Goal: Task Accomplishment & Management: Use online tool/utility

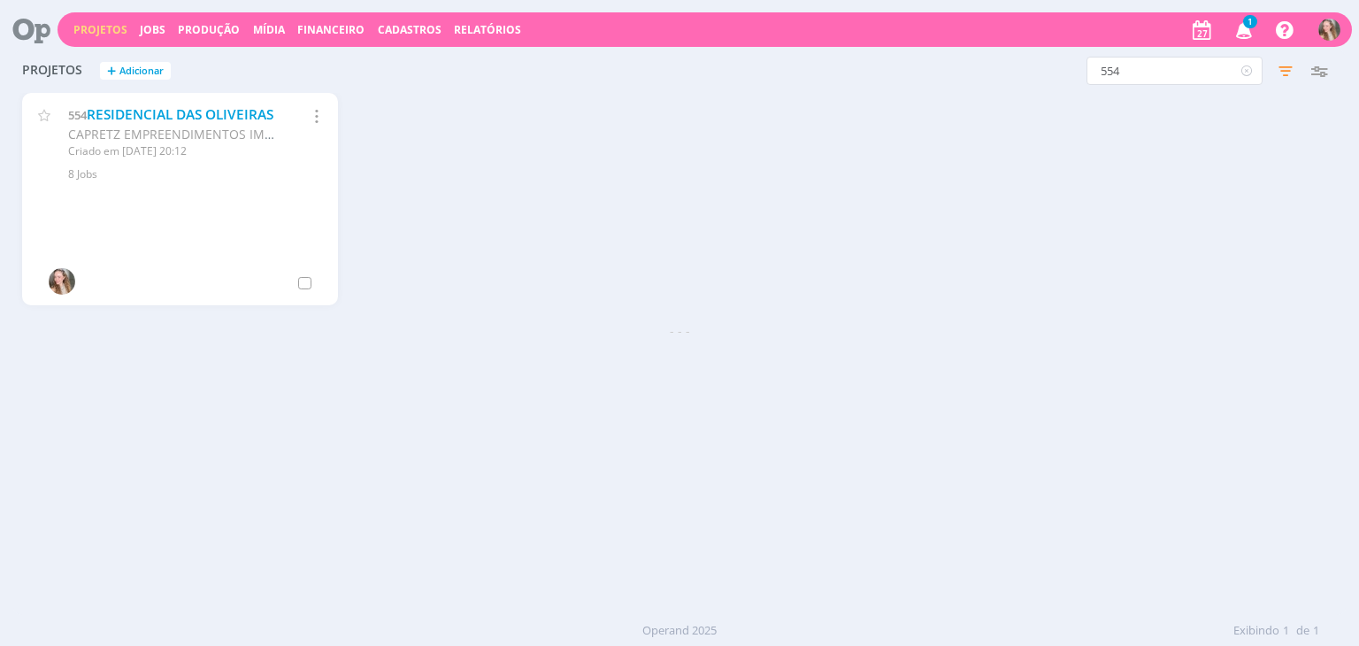
click at [584, 313] on div "554 RESIDENCIAL DAS OLIVEIRAS CAPRETZ EMPREENDIMENTOS IMOBILIARIOS LTDA Criado …" at bounding box center [678, 207] width 1331 height 228
click at [1235, 34] on icon "button" at bounding box center [1244, 29] width 31 height 30
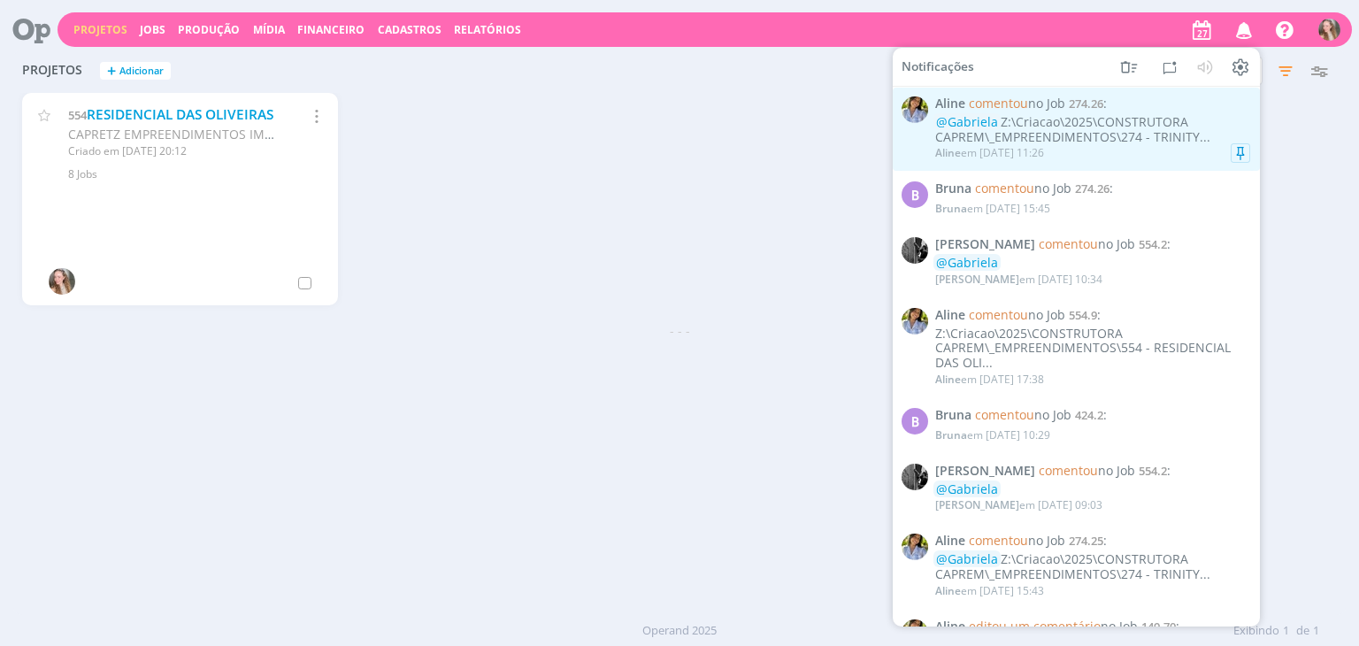
click at [1046, 120] on div "@[PERSON_NAME]:\Criacao\2025\CONSTRUTORA CAPREM\_EMPREENDIMENTOS\274 - TRINITY.…" at bounding box center [1092, 130] width 315 height 30
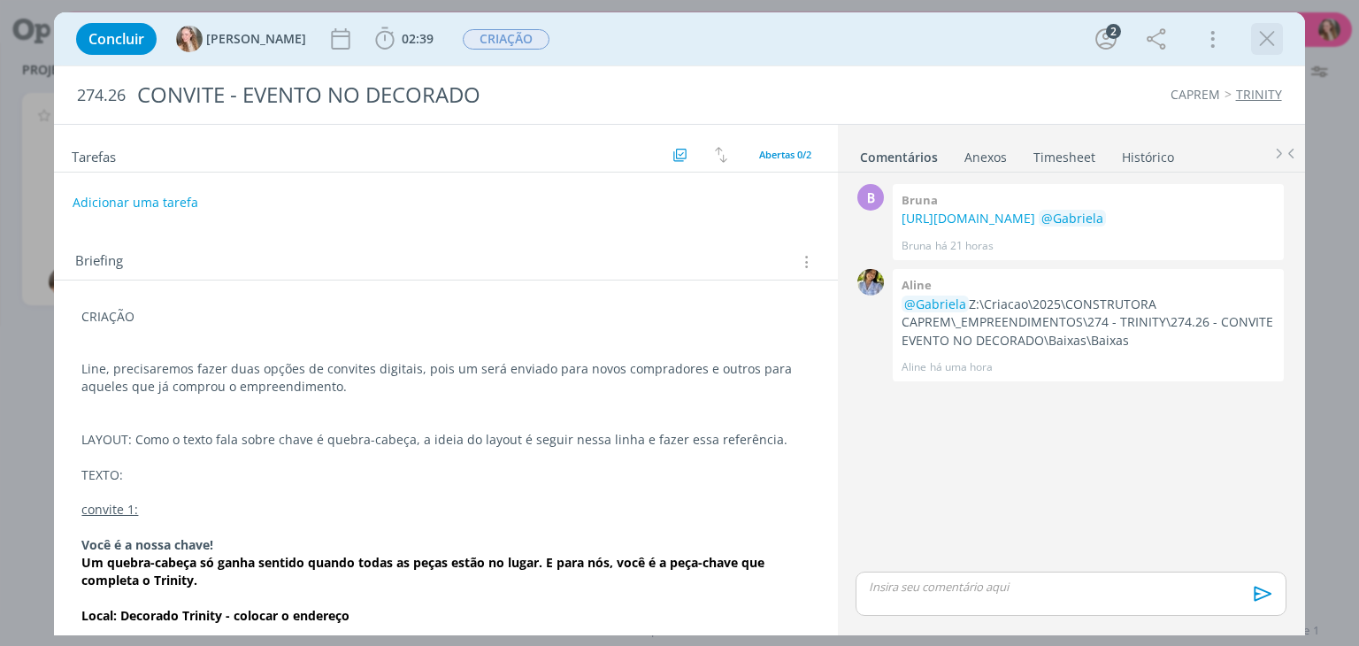
click at [1258, 49] on icon "dialog" at bounding box center [1266, 39] width 27 height 27
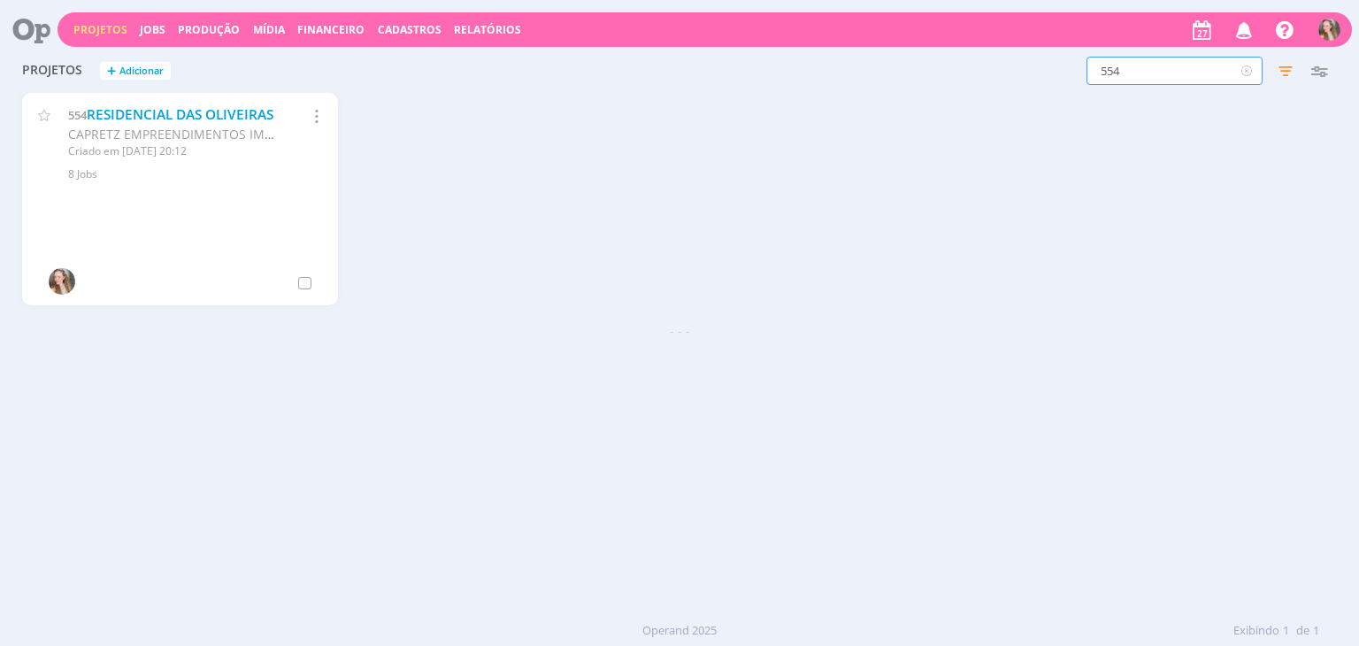
drag, startPoint x: 1135, startPoint y: 62, endPoint x: 992, endPoint y: 63, distance: 142.4
click at [994, 65] on div "554 Filtros Filtrar Limpar 554 Status Clientes 2 selecionados Data de criação a…" at bounding box center [1094, 71] width 481 height 28
type input "149"
click at [150, 113] on link "SOLICITAÇÕES PONTUAIS" at bounding box center [169, 114] width 165 height 19
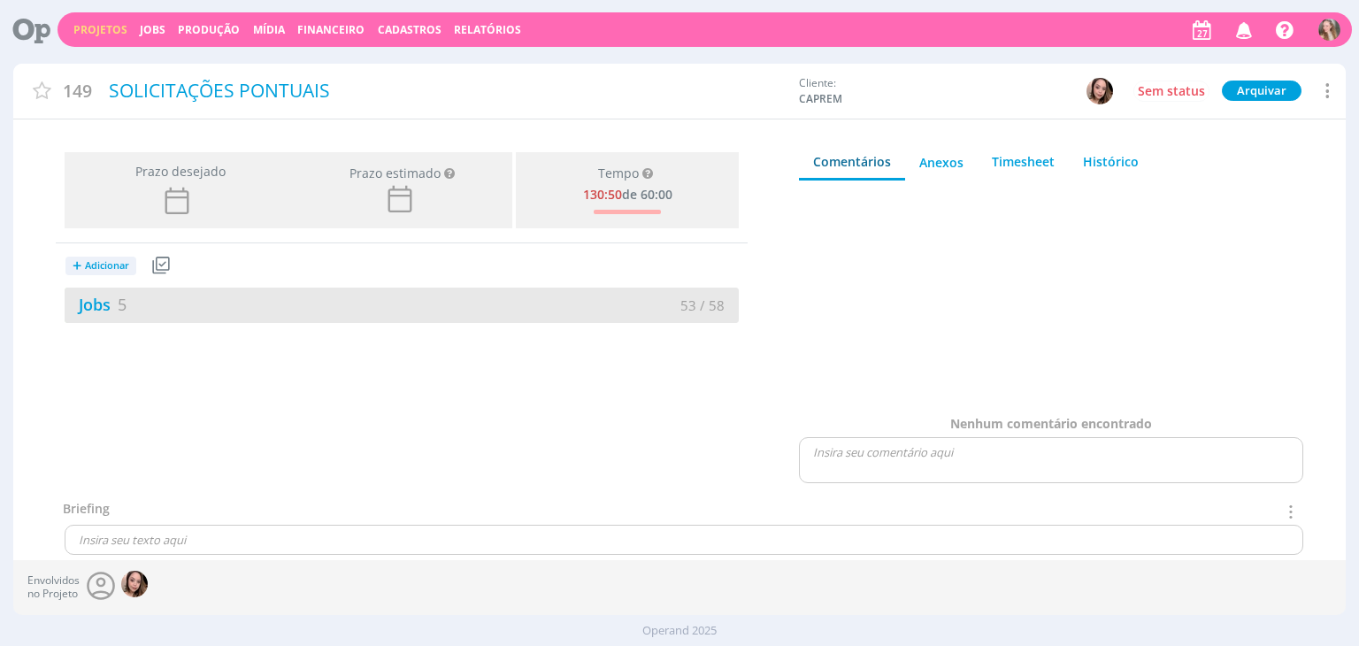
click at [310, 310] on div "Jobs 5" at bounding box center [233, 305] width 337 height 24
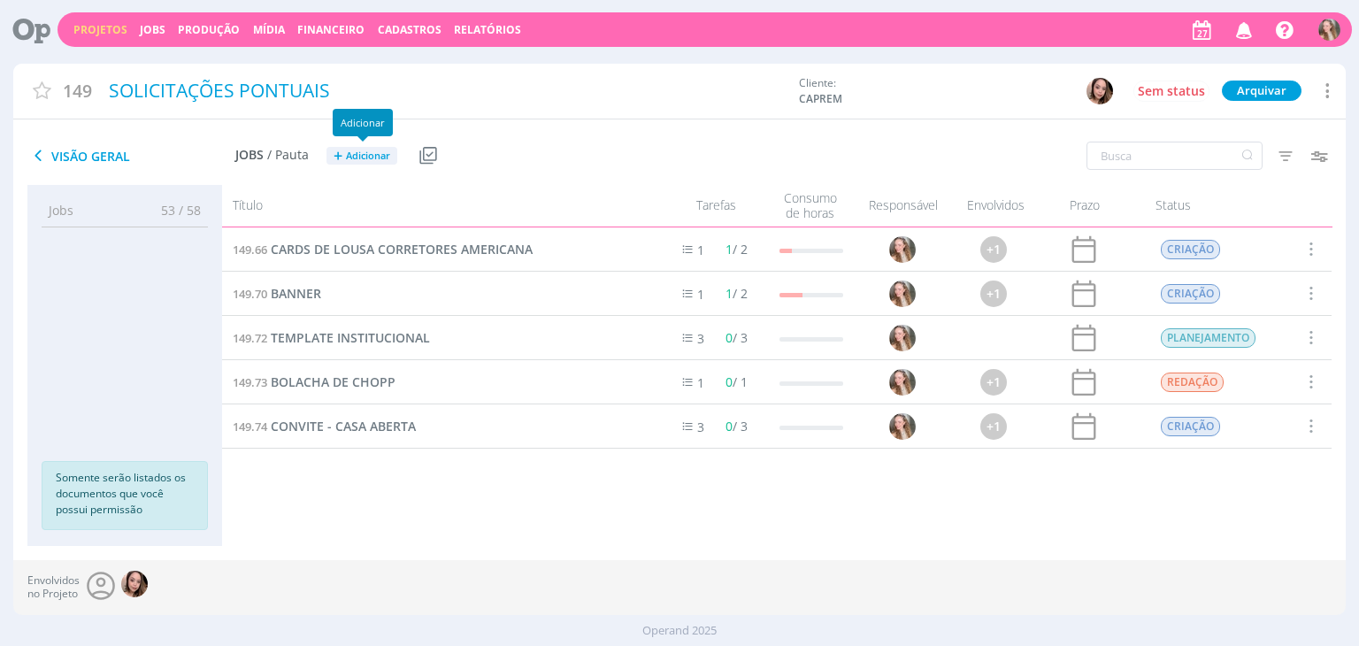
click at [354, 153] on span "Adicionar" at bounding box center [368, 155] width 44 height 11
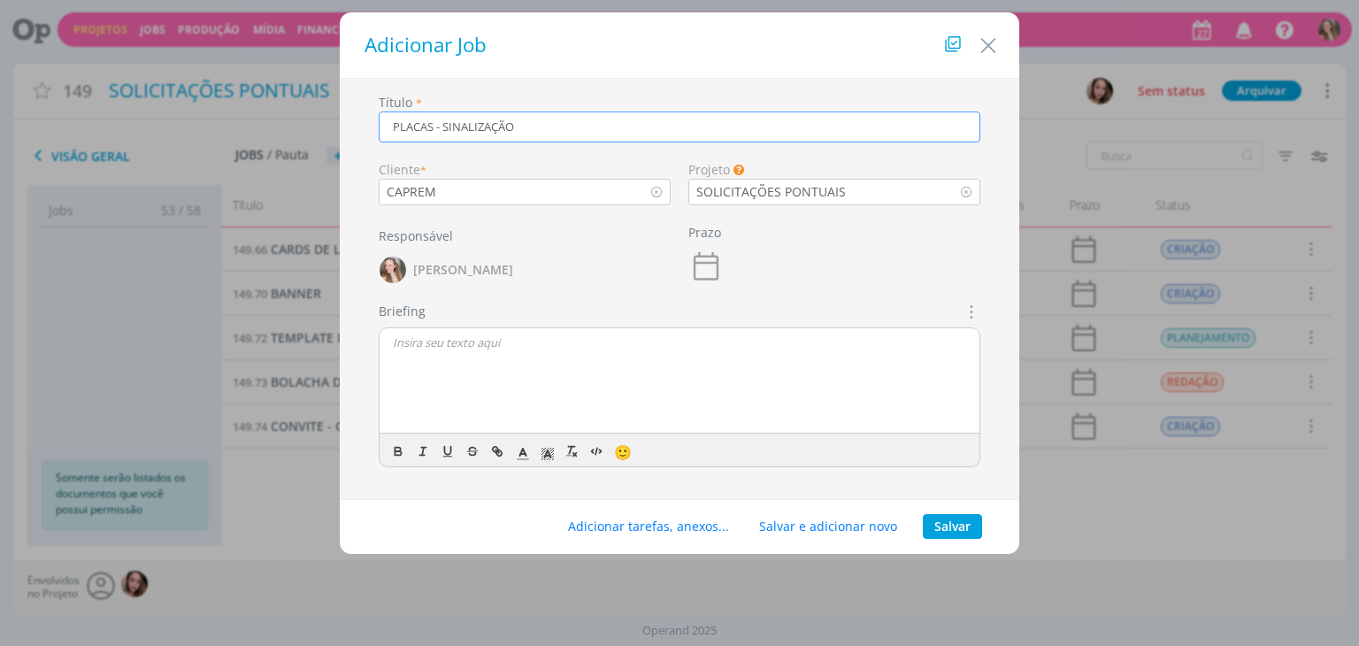
type input "PLACAS - SINALIZAÇÃO"
click at [556, 356] on div "dialog" at bounding box center [679, 381] width 600 height 106
click at [930, 519] on button "Salvar" at bounding box center [952, 526] width 59 height 25
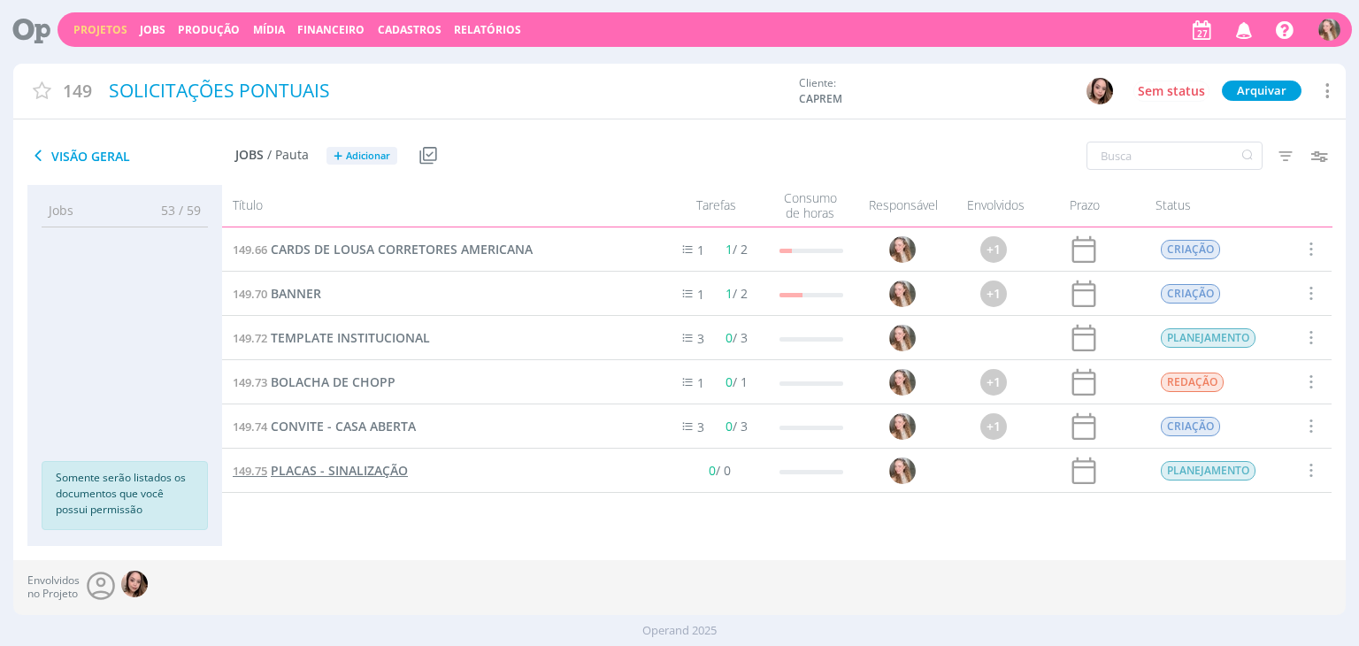
click at [345, 468] on span "PLACAS - SINALIZAÇÃO" at bounding box center [339, 470] width 137 height 17
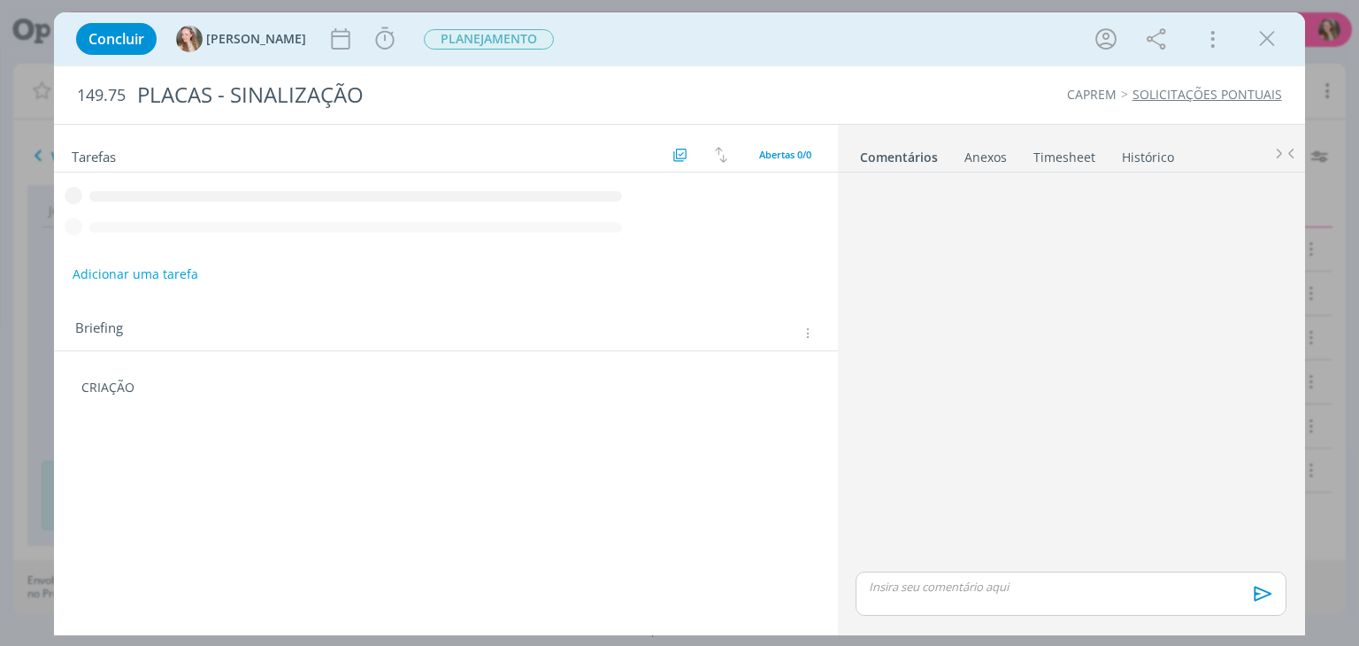
click at [151, 413] on div "Tarefas Usar Job de template Criar template a partir deste job Visualizar Templ…" at bounding box center [445, 375] width 783 height 501
click at [165, 399] on div "Tarefas Usar Job de template Criar template a partir deste job Visualizar Templ…" at bounding box center [445, 375] width 783 height 501
drag, startPoint x: 153, startPoint y: 347, endPoint x: 164, endPoint y: 319, distance: 29.4
click at [153, 344] on div "Tarefas Usar Job de template Criar template a partir deste job Visualizar Templ…" at bounding box center [445, 375] width 783 height 501
click at [165, 315] on p "CRIAÇÃO" at bounding box center [445, 317] width 728 height 18
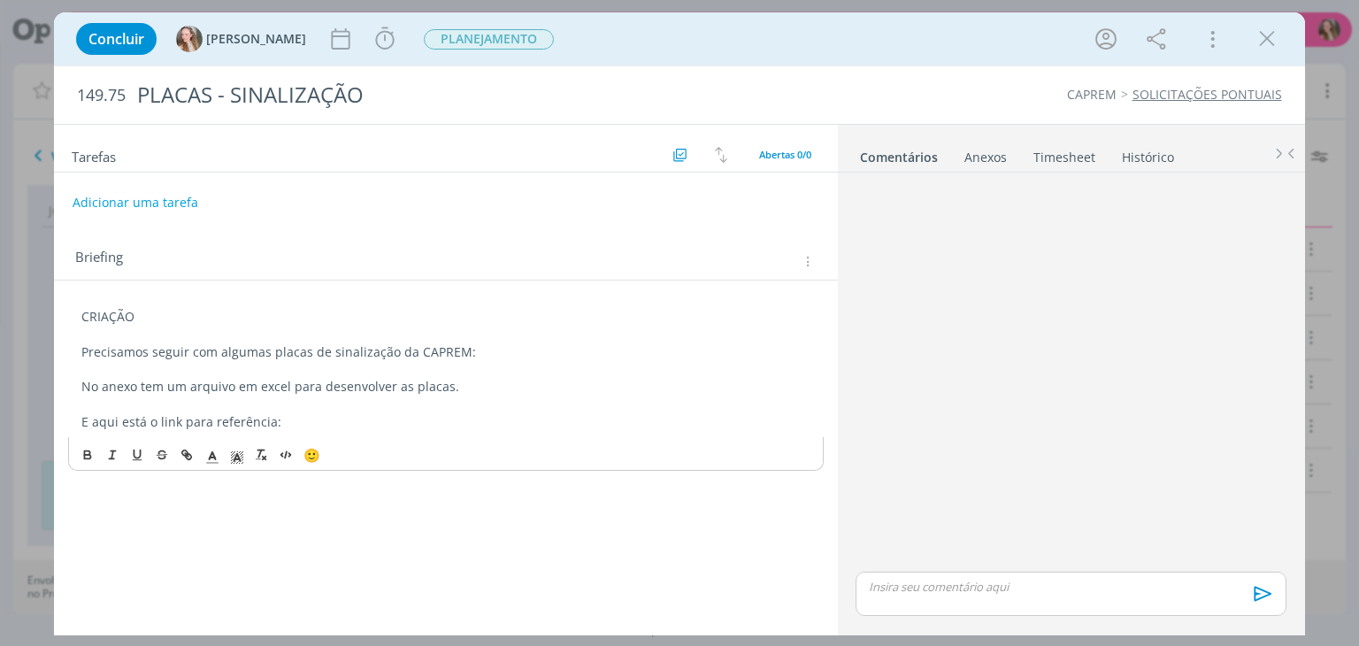
click at [312, 425] on p "E aqui está o link para referência:" at bounding box center [445, 422] width 728 height 18
click at [157, 203] on button "Adicionar uma tarefa" at bounding box center [135, 202] width 126 height 30
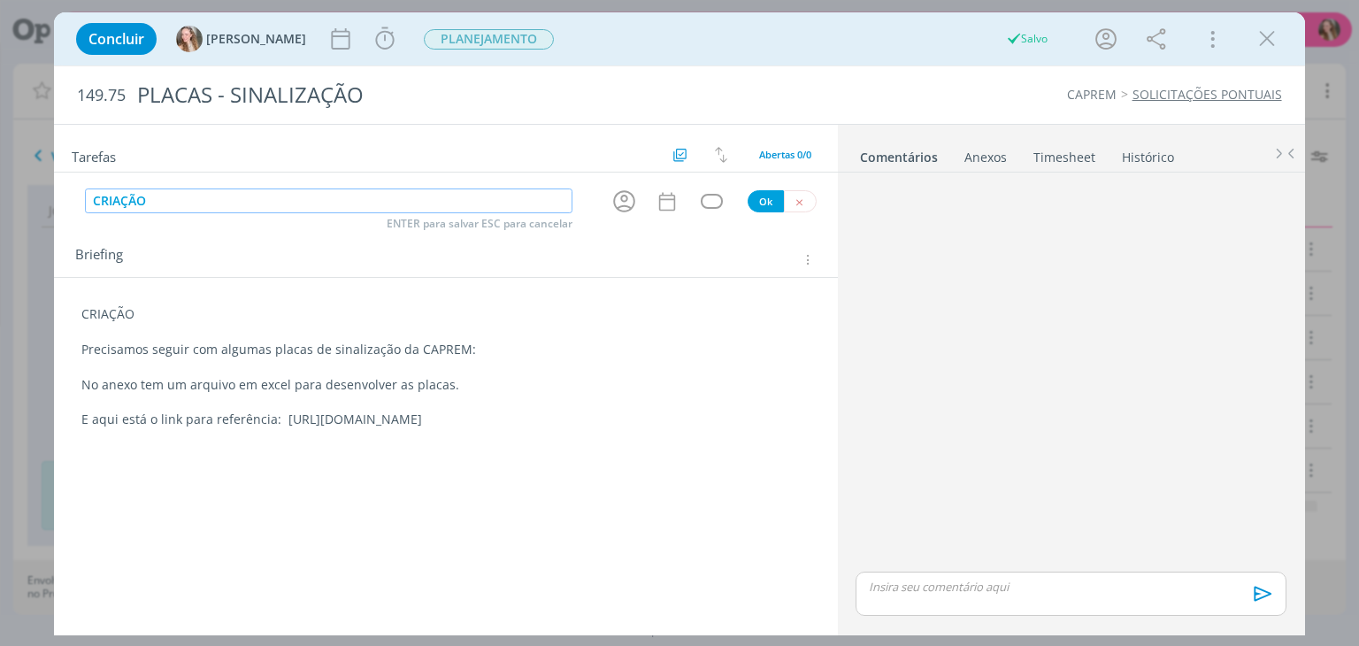
type input "CRIAÇÃO A"
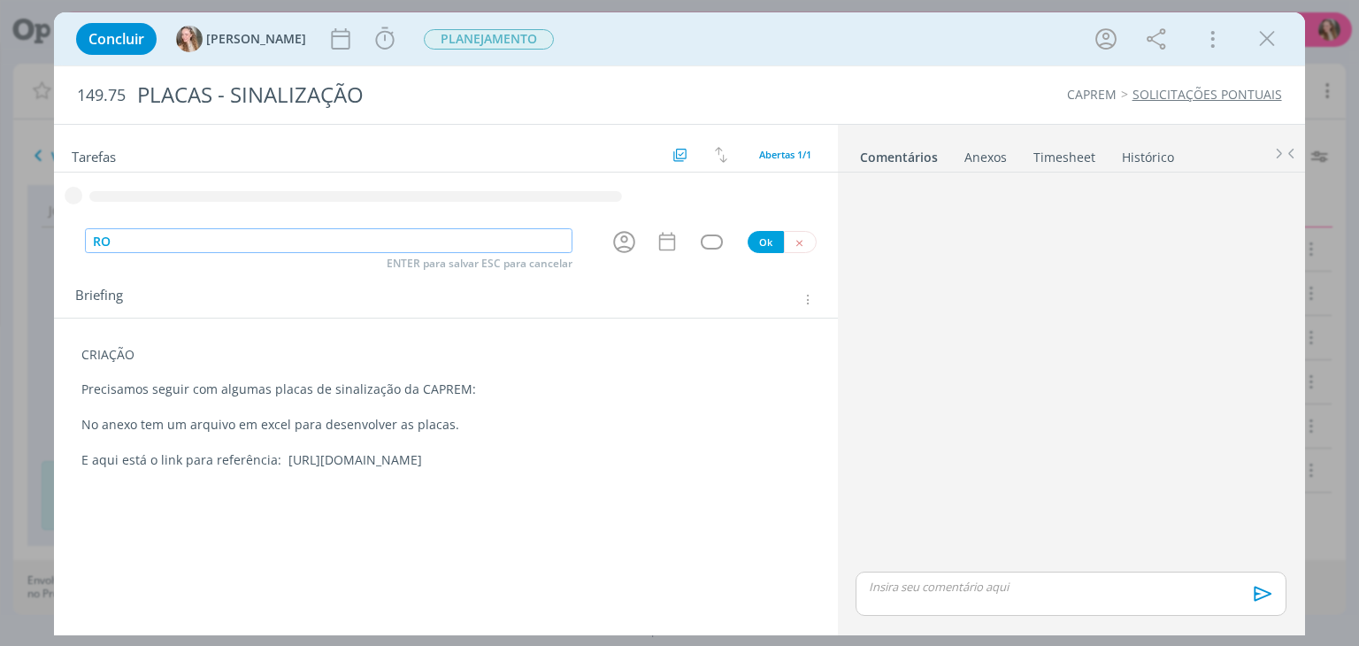
type input "R"
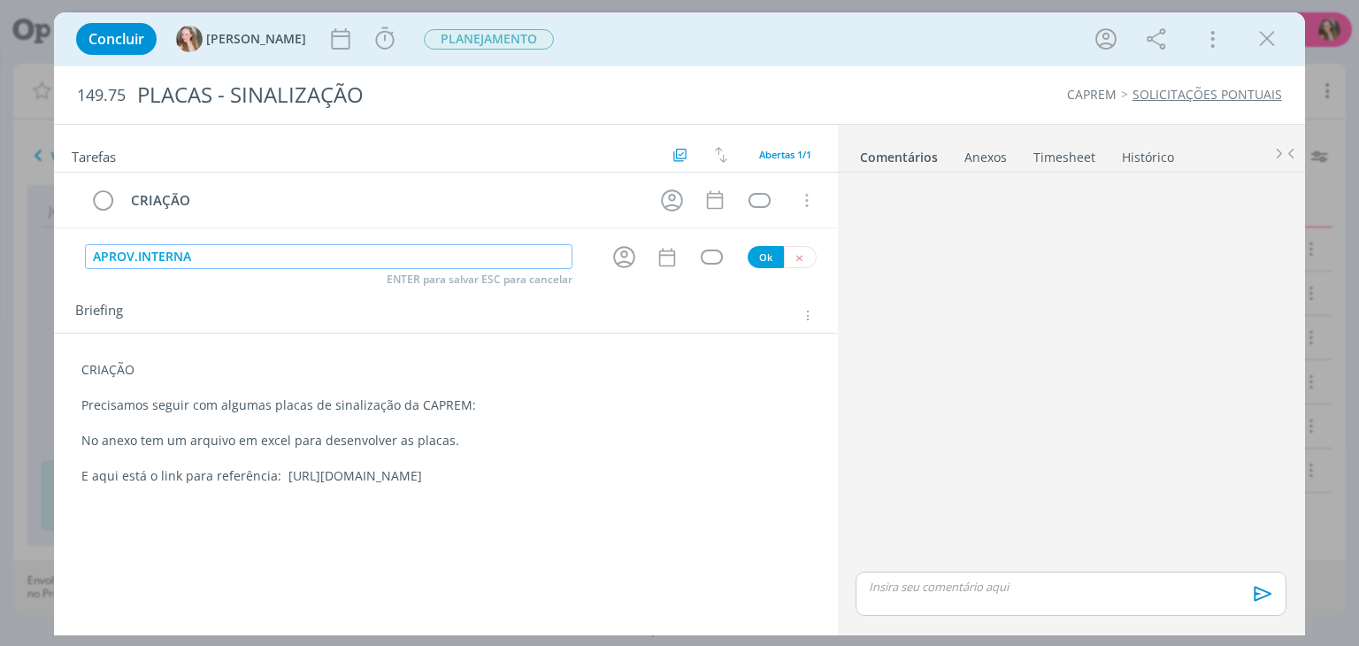
type input "APROV.INTERNA"
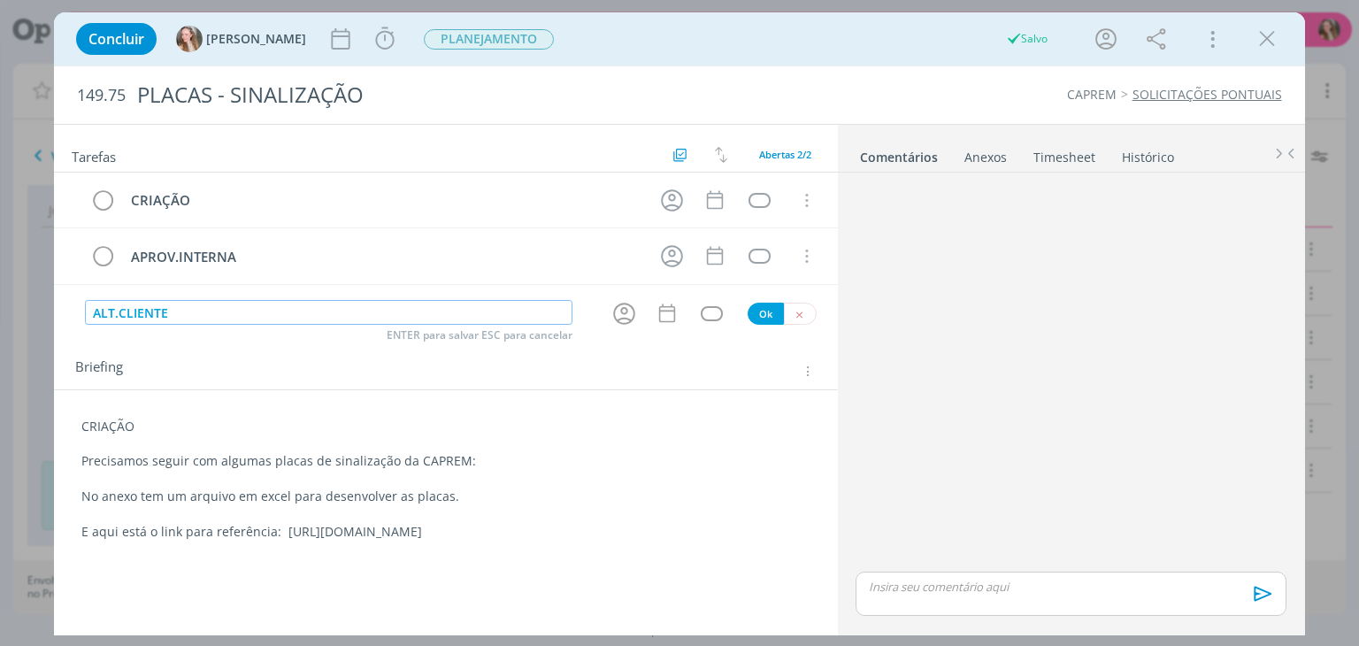
type input "ALT.CLIENTE"
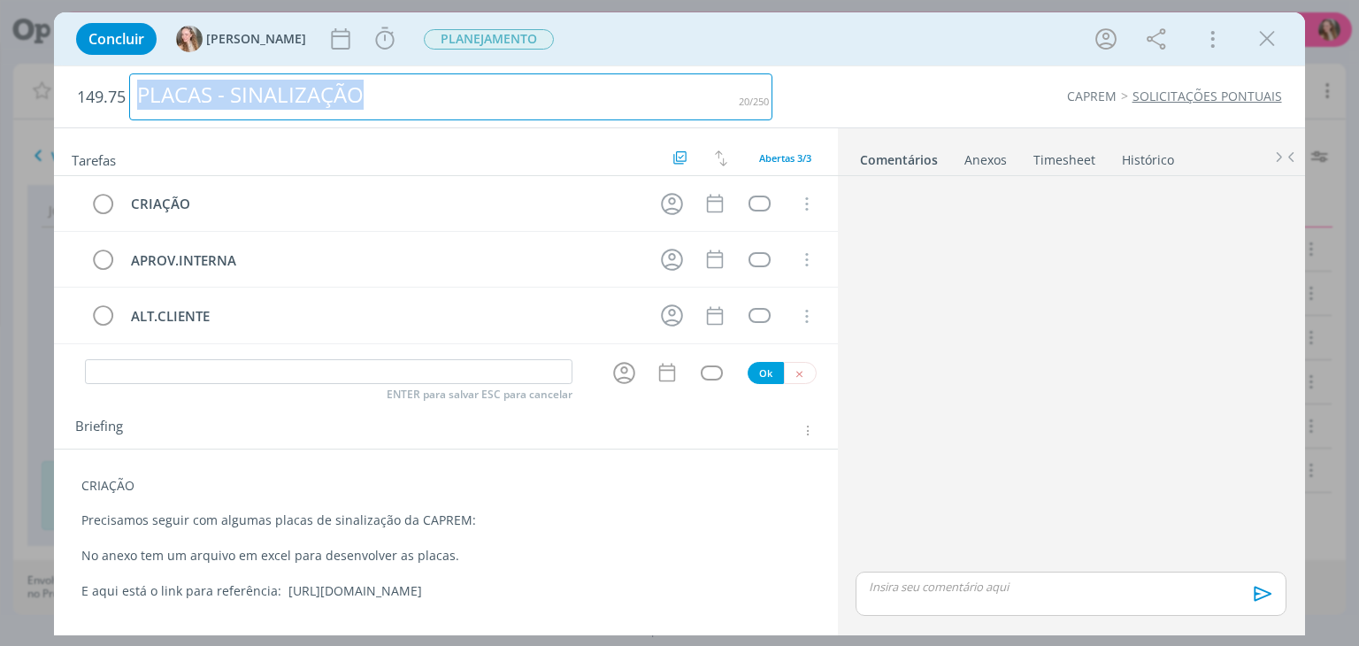
drag, startPoint x: 39, startPoint y: 93, endPoint x: -43, endPoint y: 81, distance: 83.1
click at [0, 81] on html "Projetos Jobs Produção [GEOGRAPHIC_DATA] Financeiro Cadastros Relatórios Notifi…" at bounding box center [679, 323] width 1359 height 646
copy div "PLACAS - SINALIZAÇÃO"
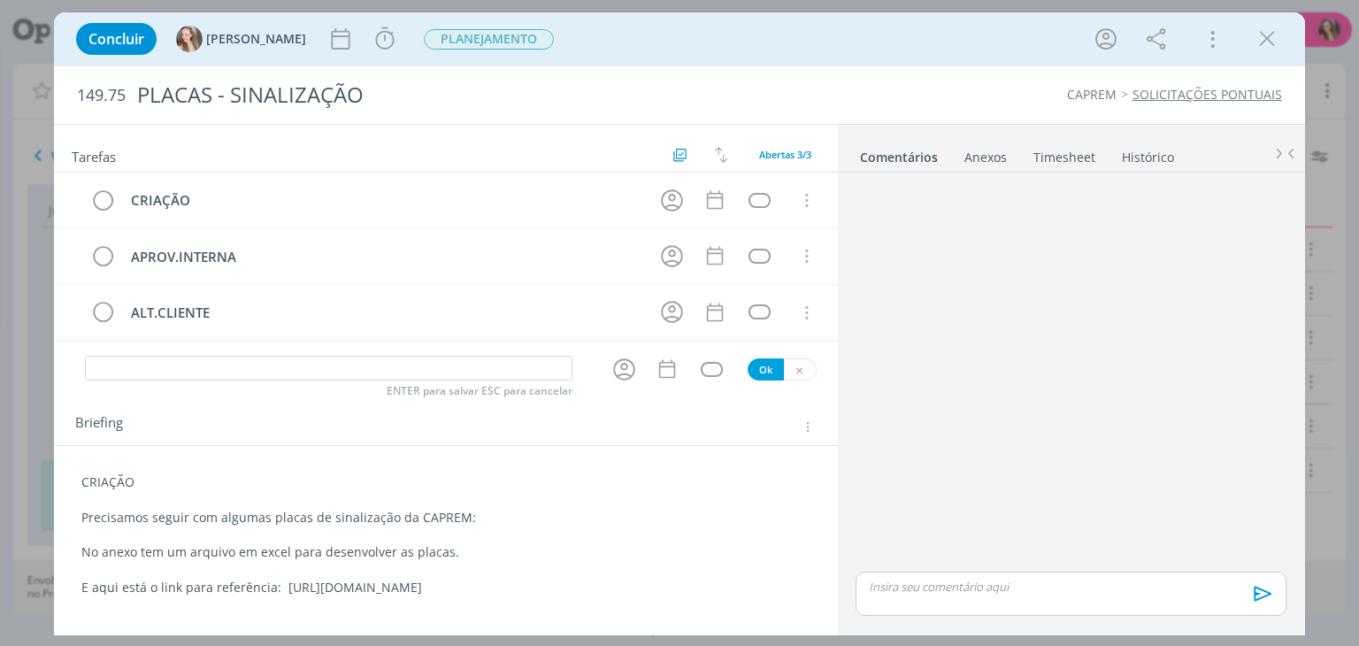
click at [999, 96] on div "CAPREM SOLICITAÇÕES PONTUAIS" at bounding box center [1035, 95] width 509 height 18
click at [799, 370] on icon "dialog" at bounding box center [798, 369] width 11 height 11
click at [1267, 41] on icon "dialog" at bounding box center [1266, 39] width 27 height 27
